Goal: Information Seeking & Learning: Learn about a topic

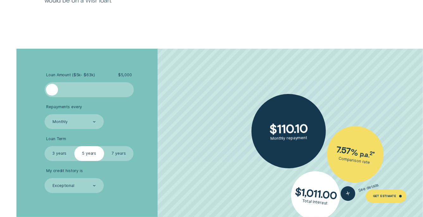
scroll to position [1013, 0]
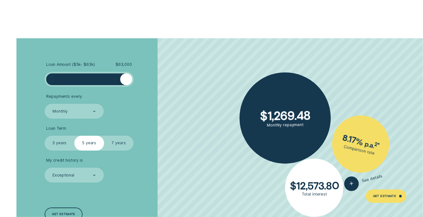
drag, startPoint x: 52, startPoint y: 80, endPoint x: 126, endPoint y: 86, distance: 74.9
click at [126, 86] on div at bounding box center [89, 79] width 89 height 15
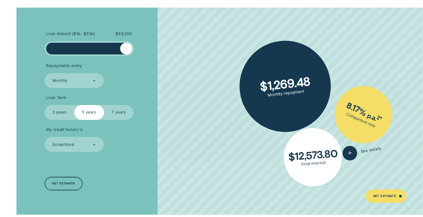
scroll to position [1076, 0]
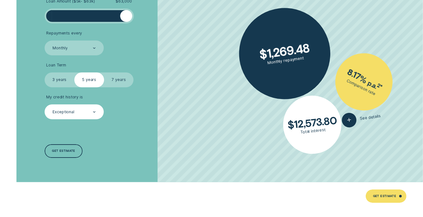
click at [95, 110] on div at bounding box center [94, 112] width 3 height 14
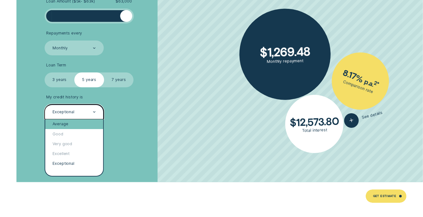
click at [85, 123] on div "Average" at bounding box center [74, 124] width 58 height 10
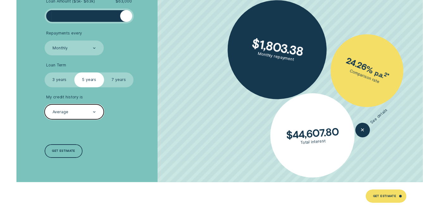
click at [63, 78] on label "3 years" at bounding box center [60, 79] width 30 height 15
click at [45, 72] on input "3 years" at bounding box center [45, 72] width 0 height 0
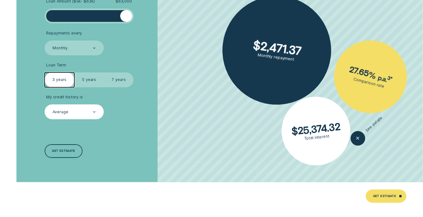
click at [88, 78] on label "5 years" at bounding box center [89, 79] width 30 height 15
click at [74, 72] on input "5 years" at bounding box center [74, 72] width 0 height 0
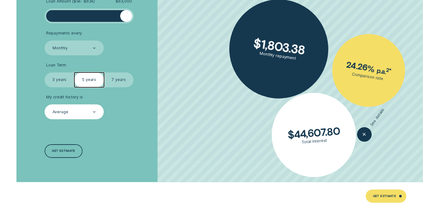
click at [45, 80] on label "3 years" at bounding box center [60, 79] width 30 height 15
click at [45, 72] on input "3 years" at bounding box center [45, 72] width 0 height 0
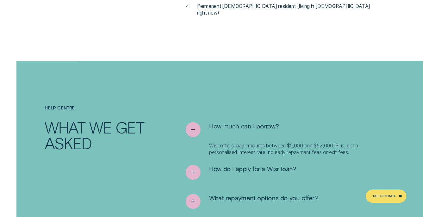
scroll to position [2215, 0]
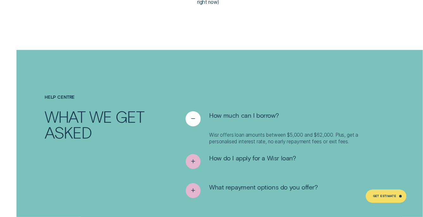
click at [196, 115] on icon "See less" at bounding box center [194, 119] width 8 height 10
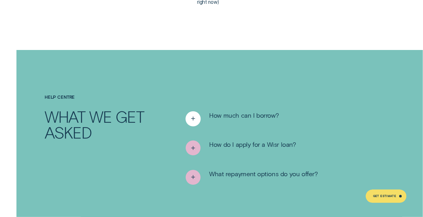
click at [196, 115] on icon "See more" at bounding box center [194, 119] width 8 height 10
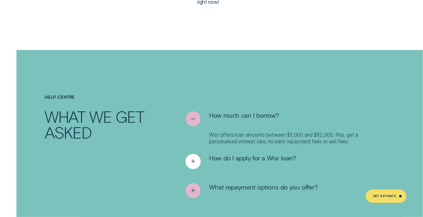
click at [194, 157] on icon "See more" at bounding box center [194, 162] width 8 height 10
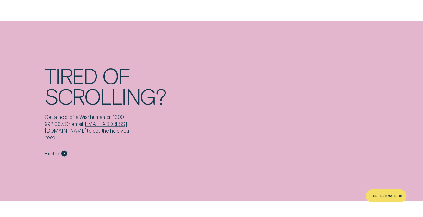
scroll to position [2753, 0]
